Goal: Navigation & Orientation: Find specific page/section

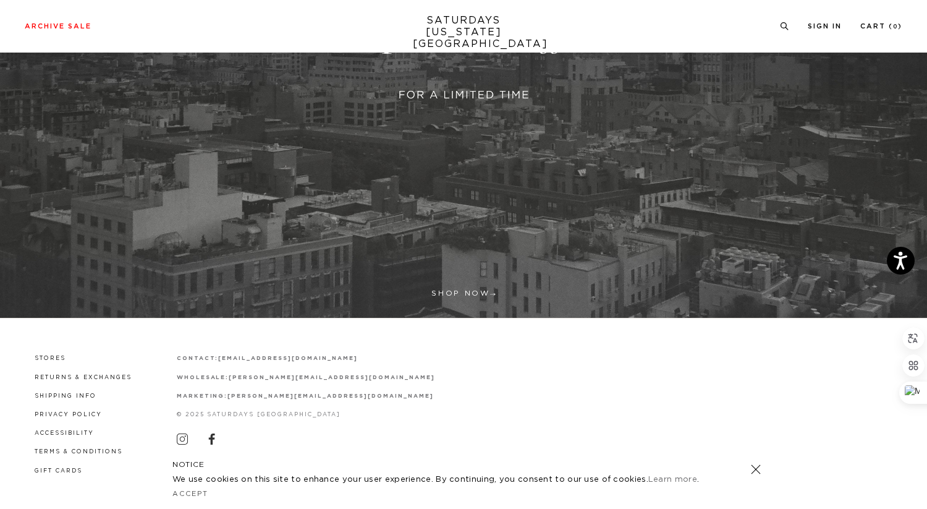
scroll to position [313, 0]
click at [46, 361] on li "Stores" at bounding box center [83, 357] width 96 height 11
click at [46, 359] on link "Stores" at bounding box center [51, 358] width 32 height 7
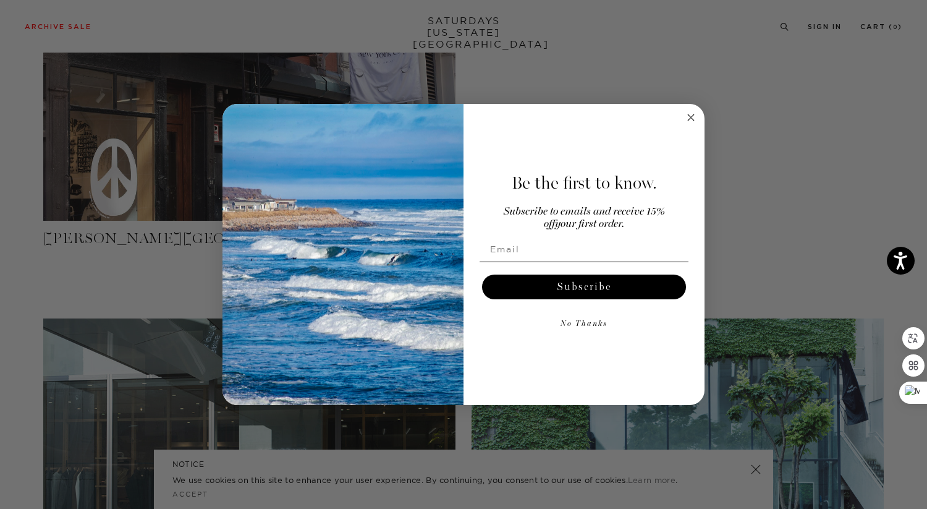
scroll to position [513, 0]
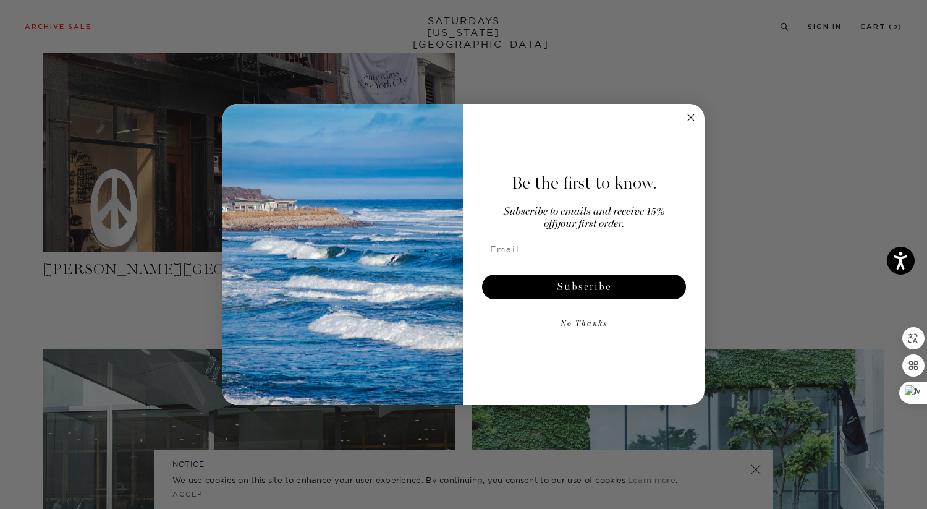
click at [692, 116] on icon "Close dialog" at bounding box center [691, 117] width 6 height 6
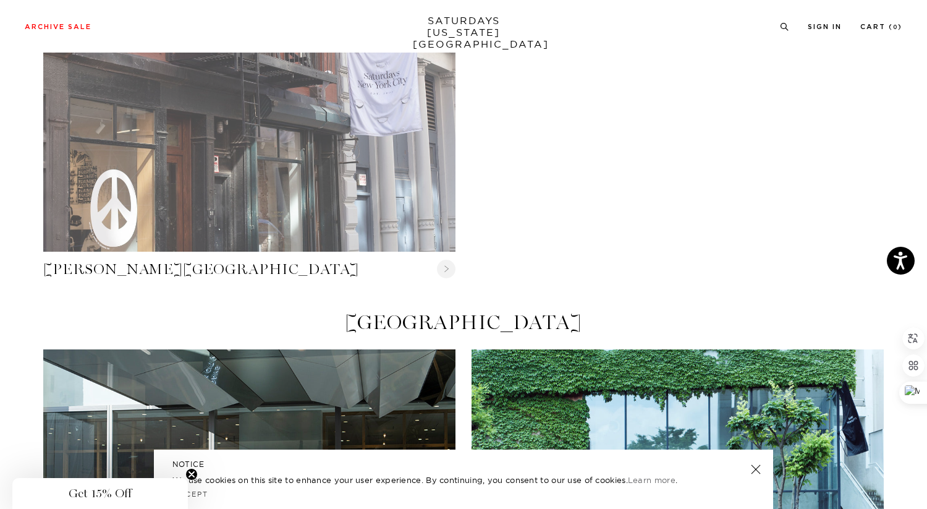
click at [345, 161] on link "Crosby Street" at bounding box center [249, 113] width 412 height 275
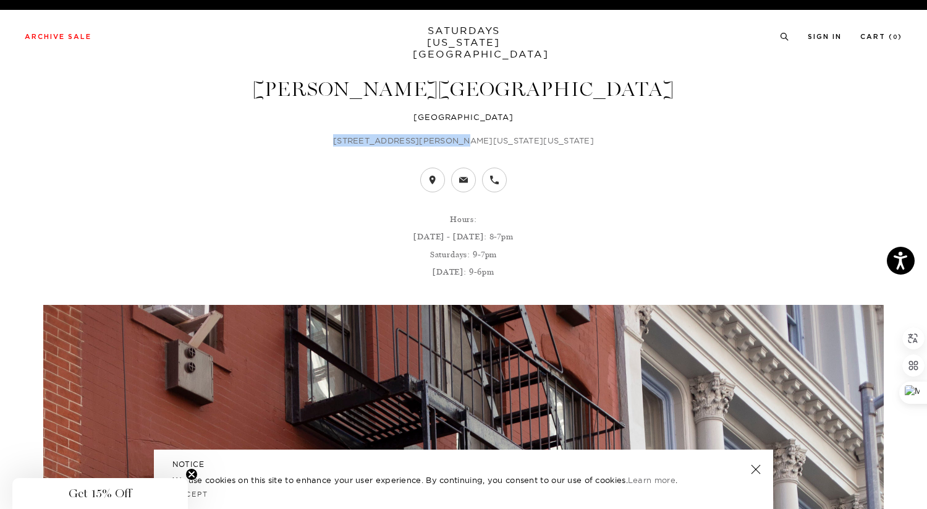
drag, startPoint x: 375, startPoint y: 142, endPoint x: 484, endPoint y: 141, distance: 109.4
click at [484, 141] on p "[STREET_ADDRESS][PERSON_NAME][US_STATE][US_STATE]" at bounding box center [463, 140] width 841 height 12
copy p "[STREET_ADDRESS][PERSON_NAME][US_STATE]"
